Goal: Register for event/course

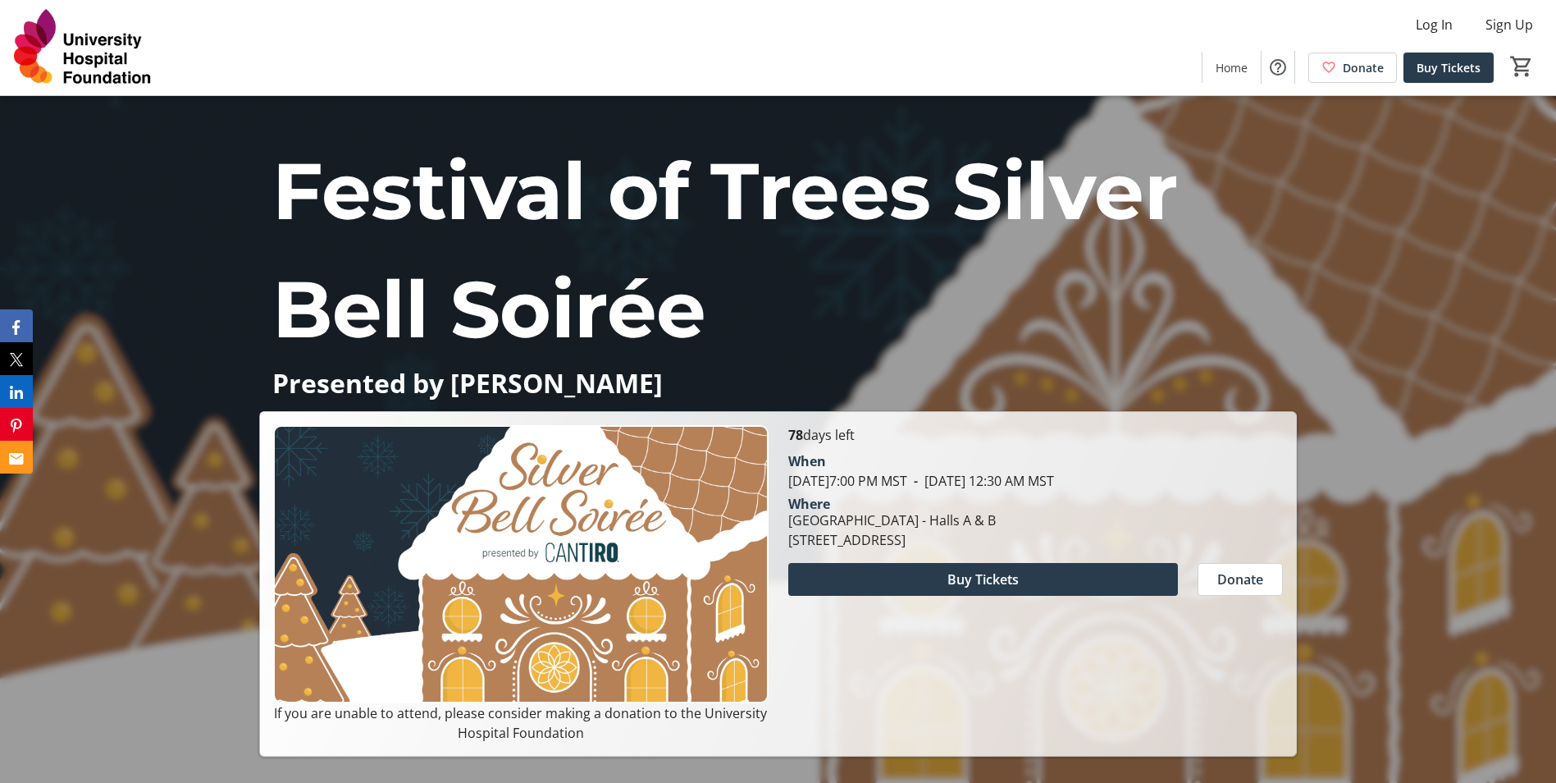
scroll to position [246, 0]
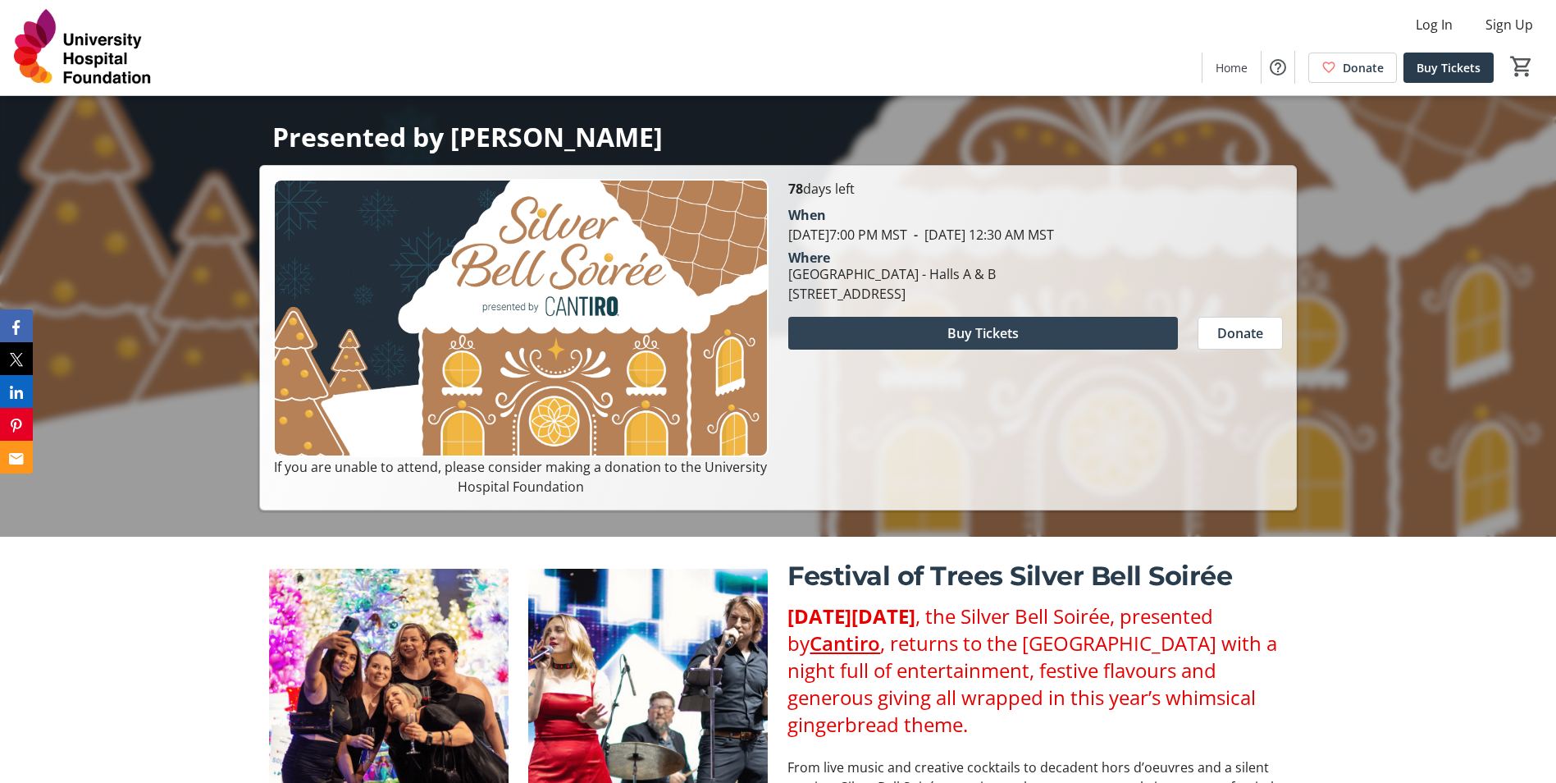
click at [956, 341] on span "Buy Tickets" at bounding box center [982, 333] width 71 height 20
